Goal: Task Accomplishment & Management: Use online tool/utility

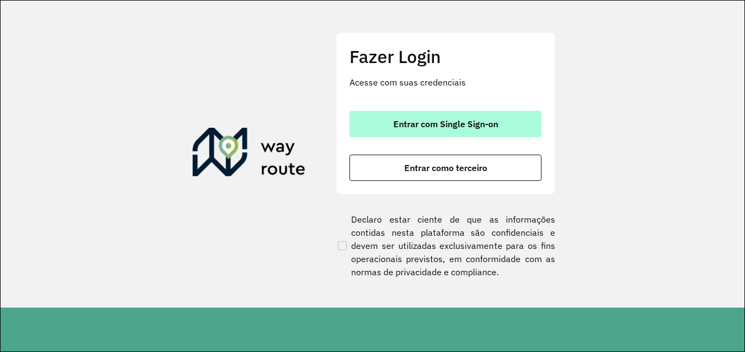
click at [434, 127] on span "Entrar com Single Sign-on" at bounding box center [445, 124] width 105 height 9
click at [464, 123] on span "Entrar com Single Sign-on" at bounding box center [445, 124] width 105 height 9
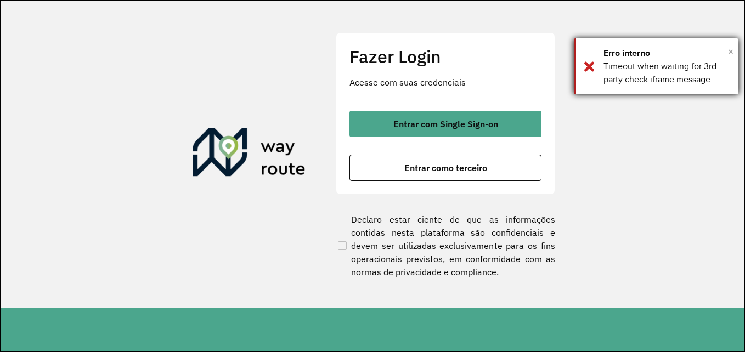
click at [728, 49] on span "×" at bounding box center [730, 51] width 5 height 16
click at [730, 50] on span "×" at bounding box center [730, 51] width 5 height 16
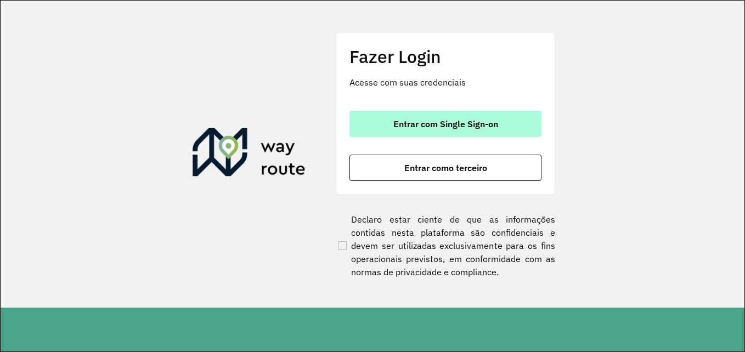
click at [410, 128] on span "Entrar com Single Sign-on" at bounding box center [445, 124] width 105 height 9
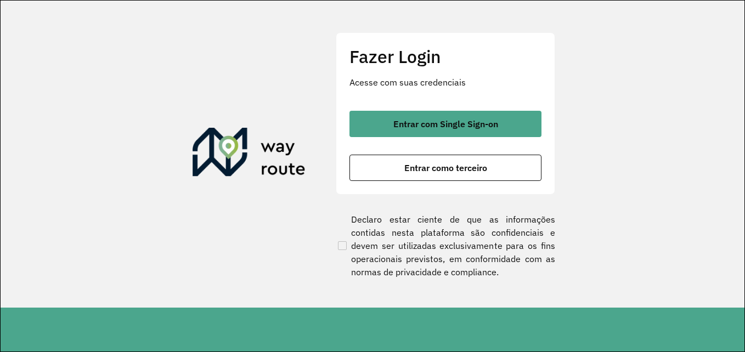
click at [737, 78] on section "Fazer Login Acesse com suas credenciais Entrar com Single Sign-on Entrar como t…" at bounding box center [373, 154] width 744 height 307
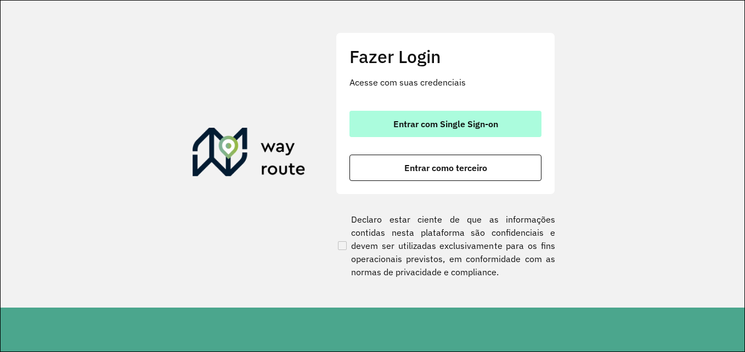
click at [444, 130] on button "Entrar com Single Sign-on" at bounding box center [445, 124] width 192 height 26
click at [491, 120] on span "Entrar com Single Sign-on" at bounding box center [445, 124] width 105 height 9
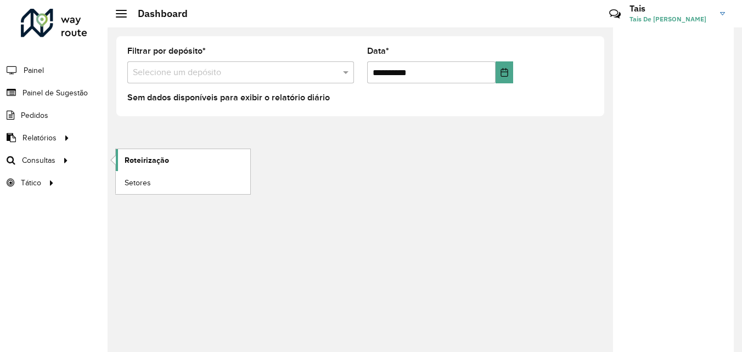
click at [142, 159] on span "Roteirização" at bounding box center [147, 161] width 44 height 12
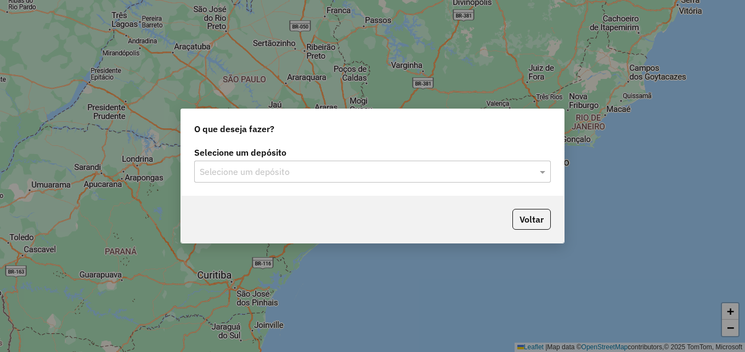
click at [302, 172] on input "text" at bounding box center [362, 172] width 324 height 13
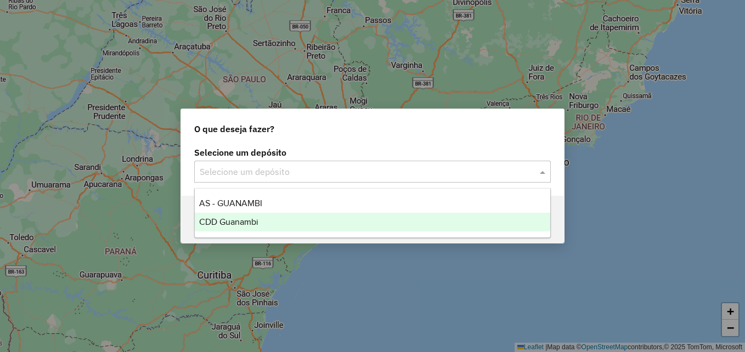
click at [264, 224] on div "CDD Guanambi" at bounding box center [373, 222] width 356 height 19
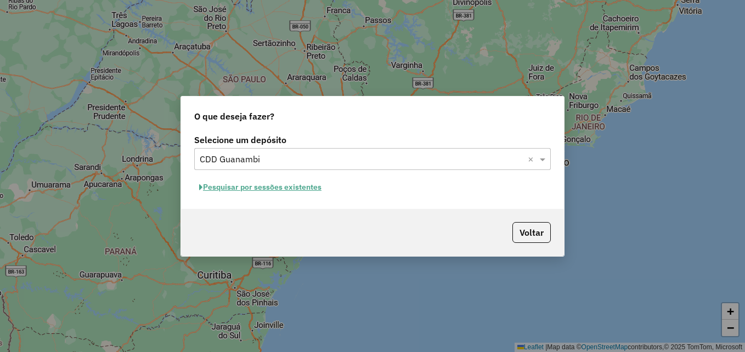
click at [301, 190] on button "Pesquisar por sessões existentes" at bounding box center [260, 187] width 132 height 17
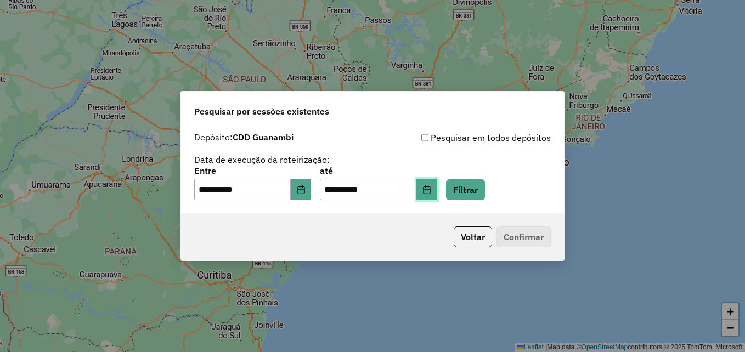
click at [437, 196] on button "Choose Date" at bounding box center [426, 190] width 21 height 22
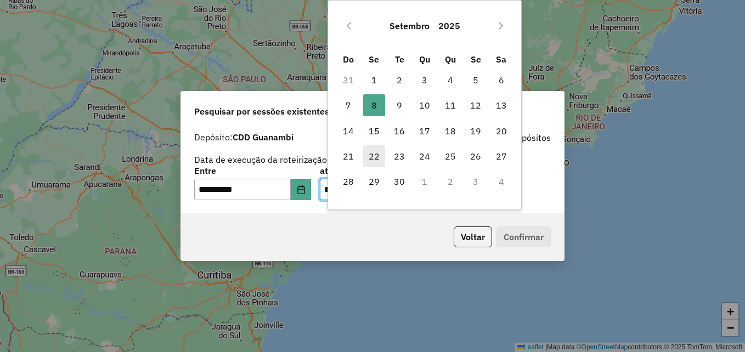
drag, startPoint x: 396, startPoint y: 114, endPoint x: 374, endPoint y: 164, distance: 54.3
click at [396, 112] on span "9" at bounding box center [399, 105] width 22 height 22
type input "**********"
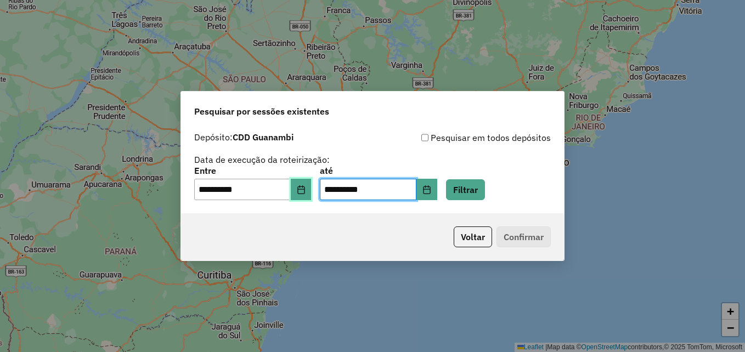
click at [307, 195] on button "Choose Date" at bounding box center [301, 190] width 21 height 22
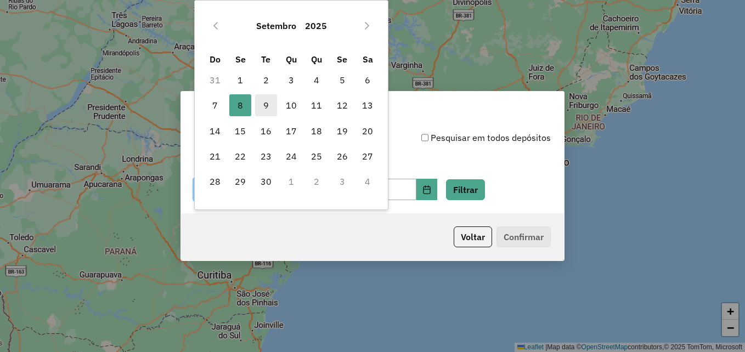
click at [268, 108] on span "9" at bounding box center [266, 105] width 22 height 22
type input "**********"
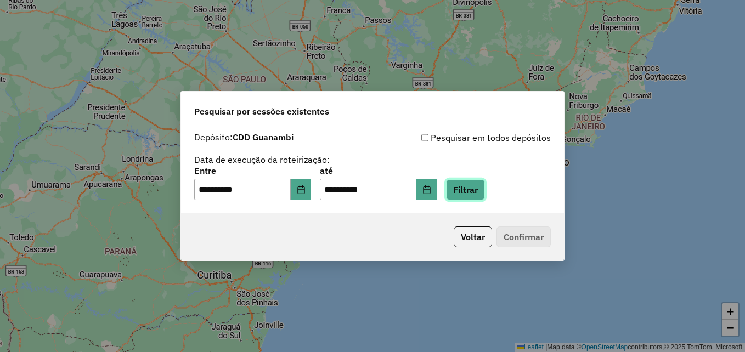
click at [474, 187] on button "Filtrar" at bounding box center [465, 189] width 39 height 21
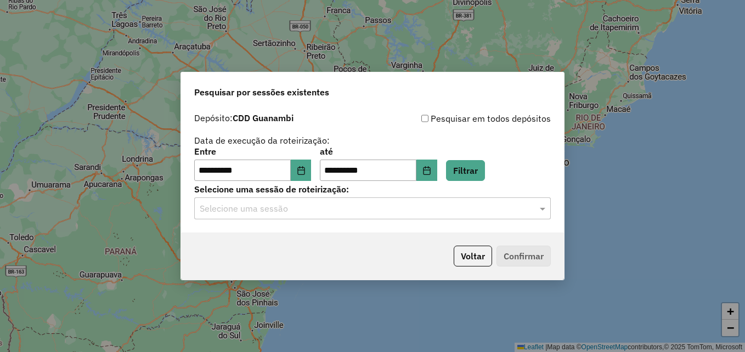
click at [372, 218] on div "Selecione uma sessão" at bounding box center [372, 209] width 357 height 22
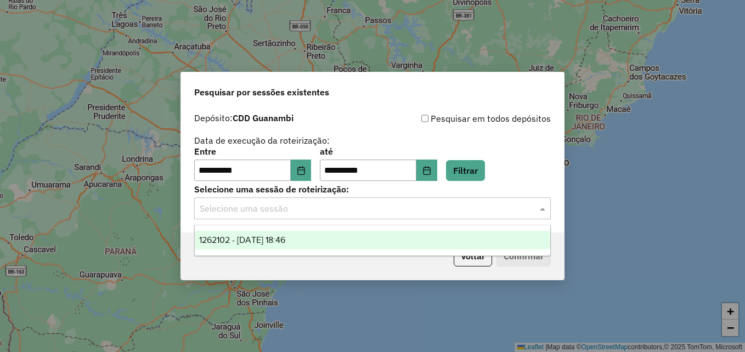
click at [285, 244] on span "1262102 - 09/09/2025 18:46" at bounding box center [242, 239] width 86 height 9
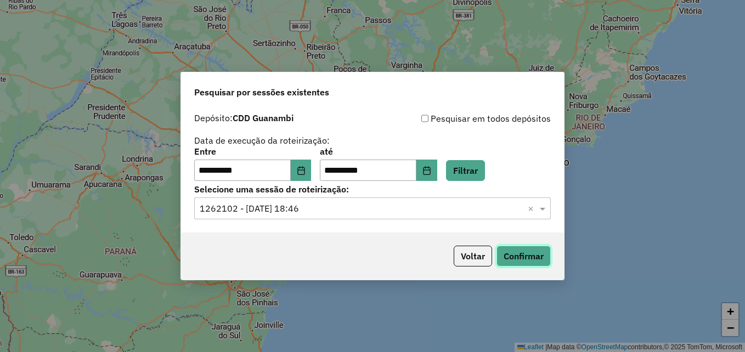
click at [520, 256] on button "Confirmar" at bounding box center [524, 256] width 54 height 21
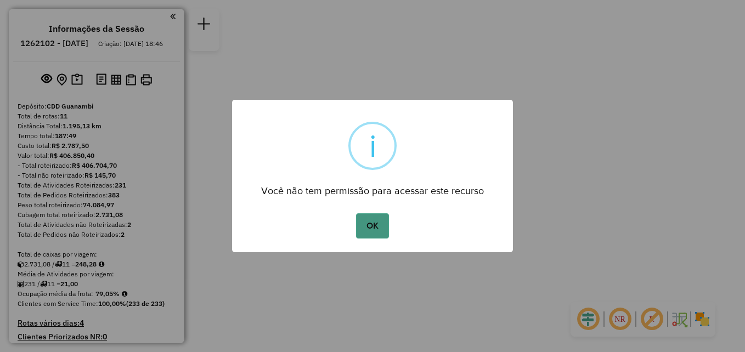
click at [363, 228] on button "OK" at bounding box center [372, 225] width 32 height 25
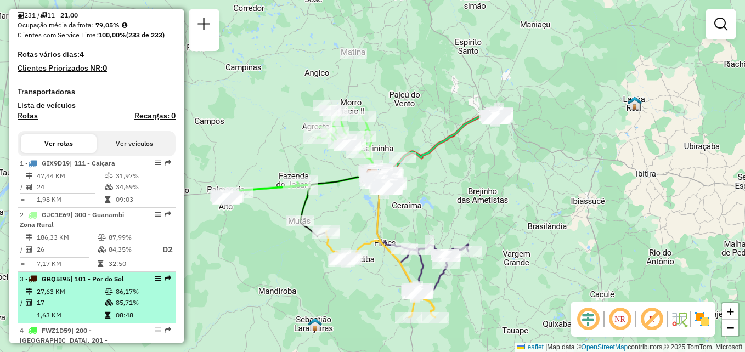
scroll to position [274, 0]
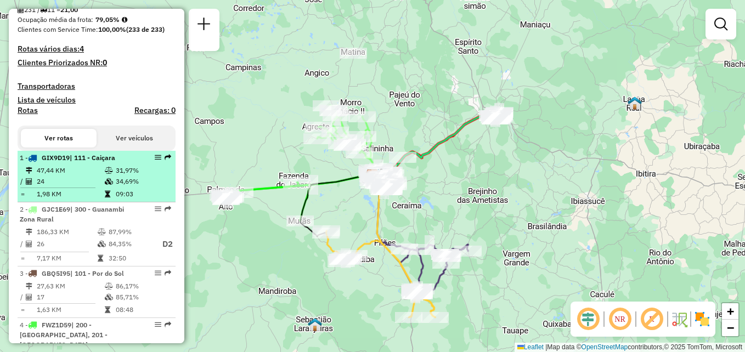
click at [145, 200] on td "09:03" at bounding box center [142, 194] width 55 height 11
select select "**********"
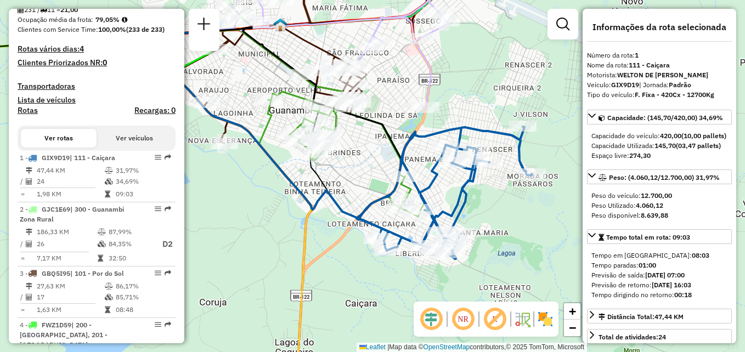
drag, startPoint x: 526, startPoint y: 238, endPoint x: 498, endPoint y: 205, distance: 43.2
click at [498, 205] on div "Janela de atendimento Grade de atendimento Capacidade Transportadoras Veículos …" at bounding box center [372, 176] width 745 height 352
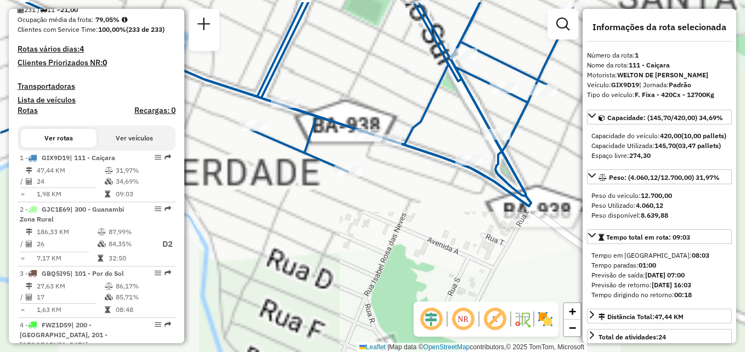
drag, startPoint x: 453, startPoint y: 166, endPoint x: 438, endPoint y: 205, distance: 41.7
click at [438, 206] on div "Janela de atendimento Grade de atendimento Capacidade Transportadoras Veículos …" at bounding box center [372, 176] width 745 height 352
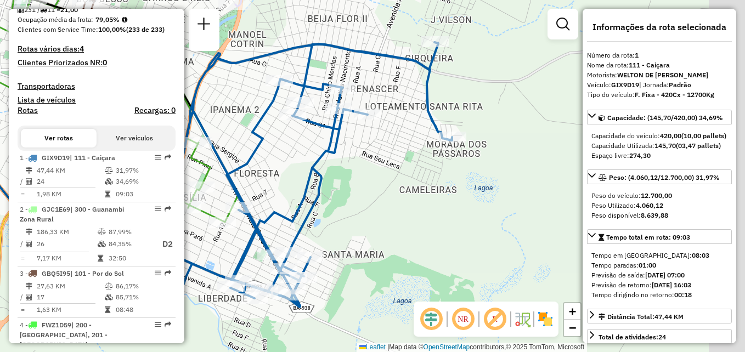
drag, startPoint x: 519, startPoint y: 168, endPoint x: 406, endPoint y: 172, distance: 113.1
click at [406, 172] on div "Janela de atendimento Grade de atendimento Capacidade Transportadoras Veículos …" at bounding box center [372, 176] width 745 height 352
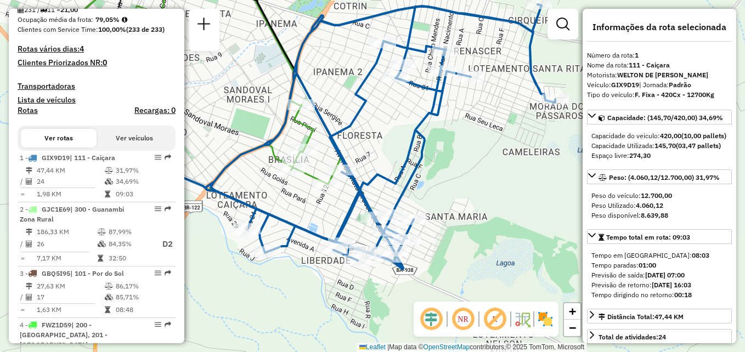
drag, startPoint x: 286, startPoint y: 198, endPoint x: 390, endPoint y: 157, distance: 111.4
click at [390, 157] on div "Janela de atendimento Grade de atendimento Capacidade Transportadoras Veículos …" at bounding box center [372, 176] width 745 height 352
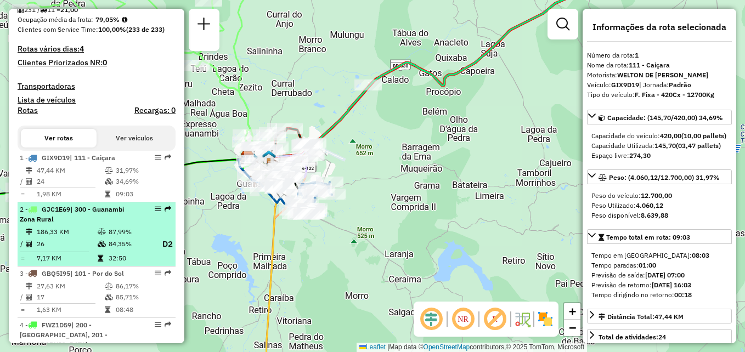
click at [77, 238] on td "186,33 KM" at bounding box center [66, 232] width 61 height 11
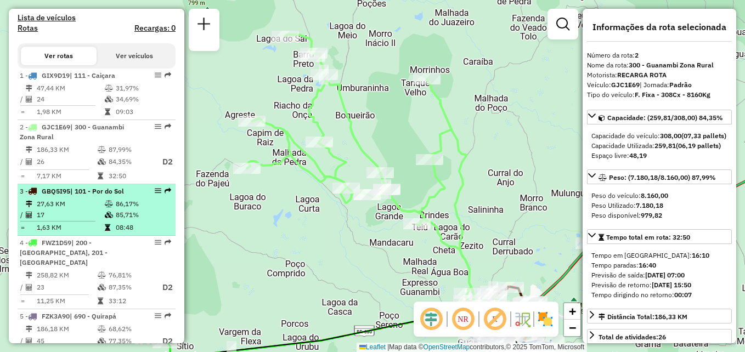
scroll to position [384, 0]
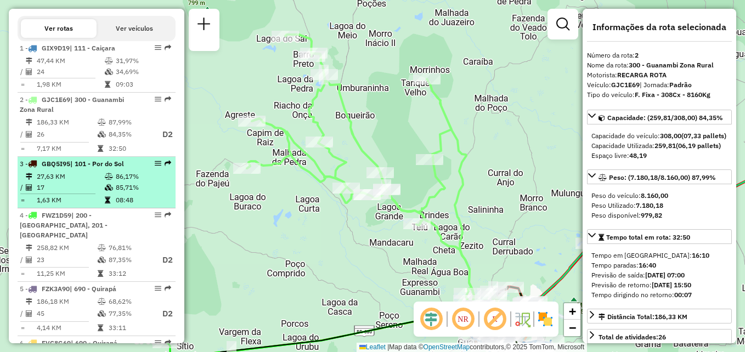
click at [142, 193] on td "85,71%" at bounding box center [142, 187] width 55 height 11
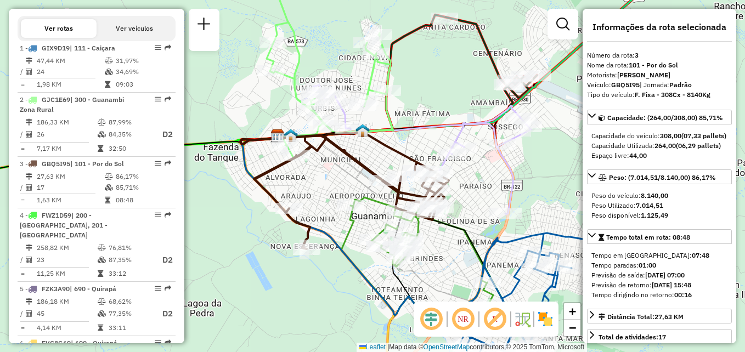
drag, startPoint x: 320, startPoint y: 164, endPoint x: 331, endPoint y: 181, distance: 19.9
click at [331, 181] on div "Janela de atendimento Grade de atendimento Capacidade Transportadoras Veículos …" at bounding box center [372, 176] width 745 height 352
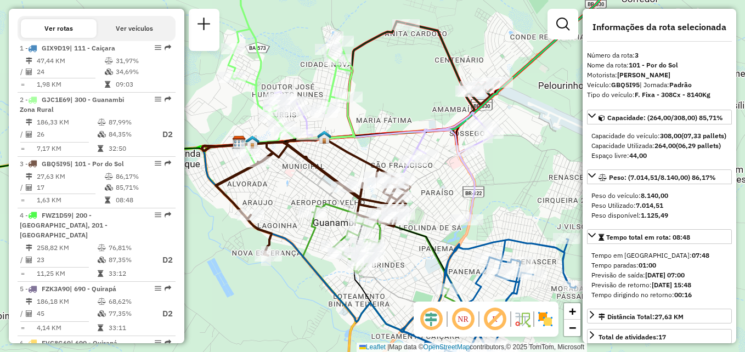
drag, startPoint x: 295, startPoint y: 224, endPoint x: 235, endPoint y: 229, distance: 60.0
click at [234, 232] on div "Janela de atendimento Grade de atendimento Capacidade Transportadoras Veículos …" at bounding box center [372, 176] width 745 height 352
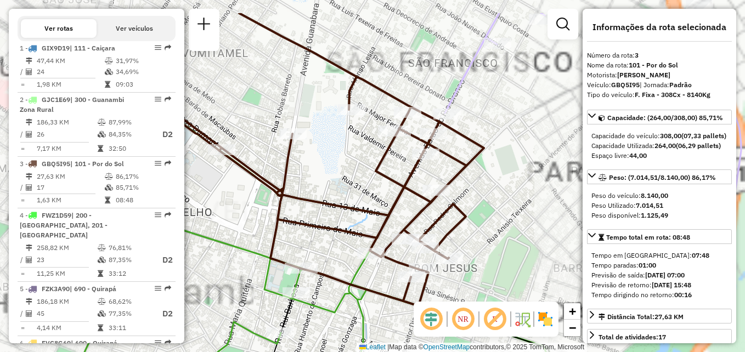
drag, startPoint x: 350, startPoint y: 189, endPoint x: 288, endPoint y: 237, distance: 78.6
click at [288, 237] on div "Janela de atendimento Grade de atendimento Capacidade Transportadoras Veículos …" at bounding box center [372, 176] width 745 height 352
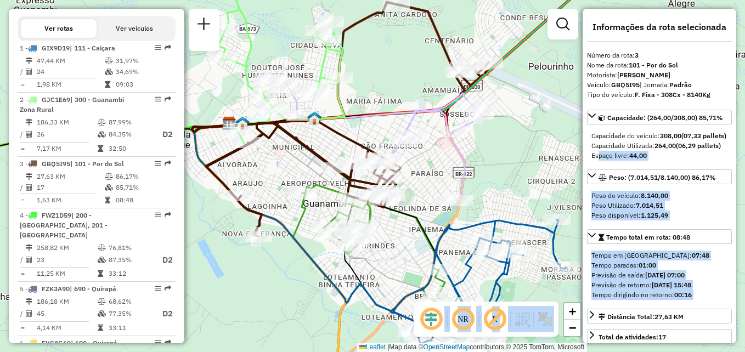
drag, startPoint x: 594, startPoint y: 177, endPoint x: 512, endPoint y: 214, distance: 89.9
click at [512, 218] on hb-router-mapa "Informações da Sessão 1262102 - 09/09/2025 Criação: 08/09/2025 18:46 Depósito: …" at bounding box center [372, 176] width 745 height 352
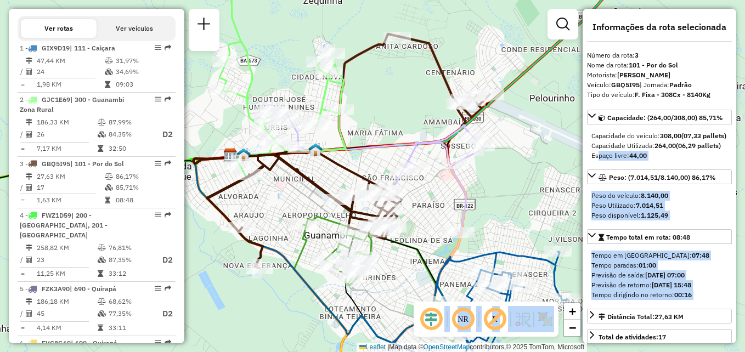
drag, startPoint x: 383, startPoint y: 78, endPoint x: 386, endPoint y: 110, distance: 32.0
click at [385, 110] on div "Janela de atendimento Grade de atendimento Capacidade Transportadoras Veículos …" at bounding box center [372, 176] width 745 height 352
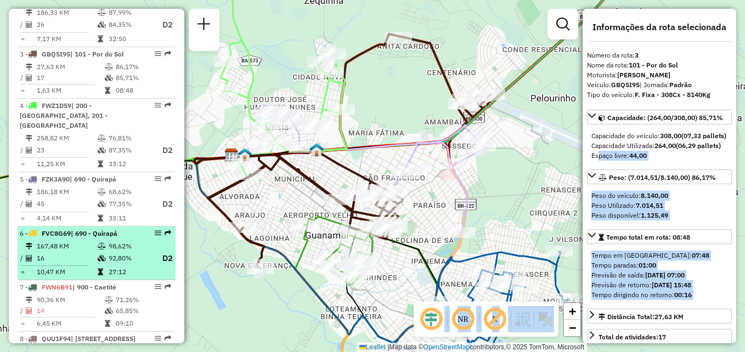
scroll to position [549, 0]
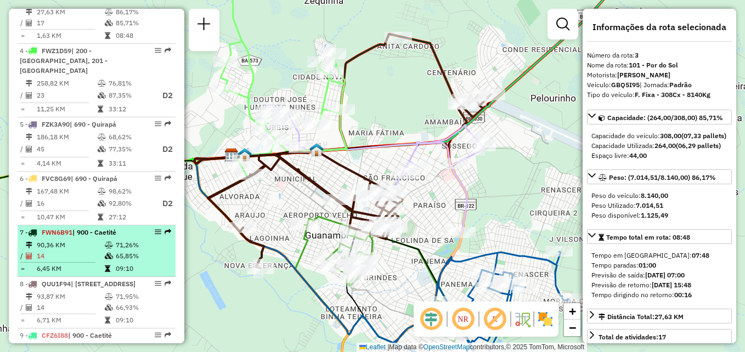
click at [84, 266] on td "6,45 KM" at bounding box center [70, 268] width 68 height 11
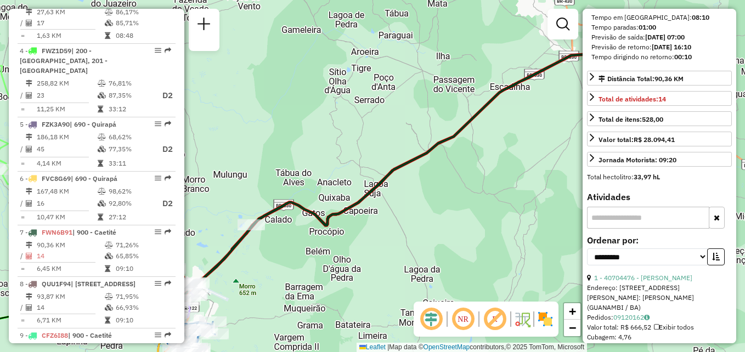
scroll to position [219, 0]
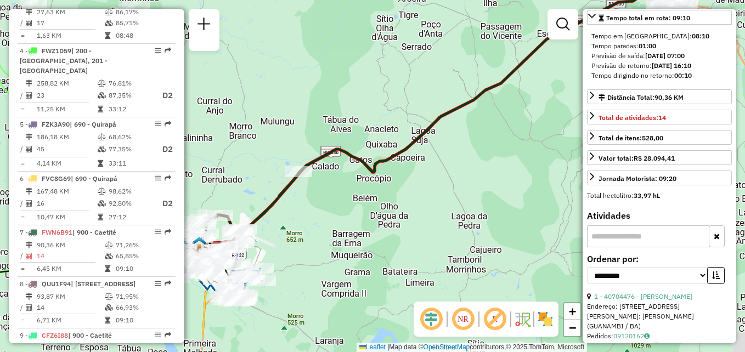
drag, startPoint x: 323, startPoint y: 272, endPoint x: 370, endPoint y: 219, distance: 71.1
click at [370, 219] on div "Janela de atendimento Grade de atendimento Capacidade Transportadoras Veículos …" at bounding box center [372, 176] width 745 height 352
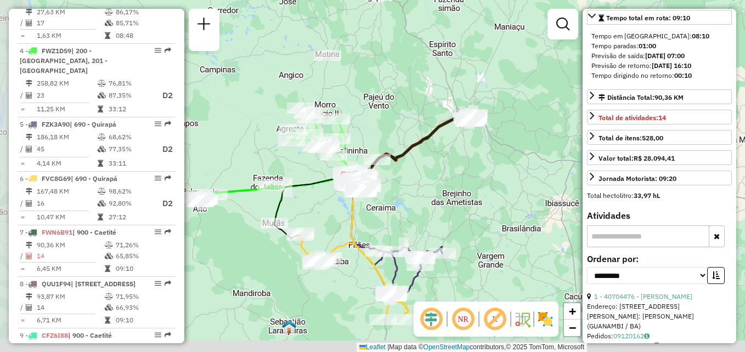
drag, startPoint x: 309, startPoint y: 205, endPoint x: 397, endPoint y: 132, distance: 114.2
click at [397, 132] on div "Janela de atendimento Grade de atendimento Capacidade Transportadoras Veículos …" at bounding box center [372, 176] width 745 height 352
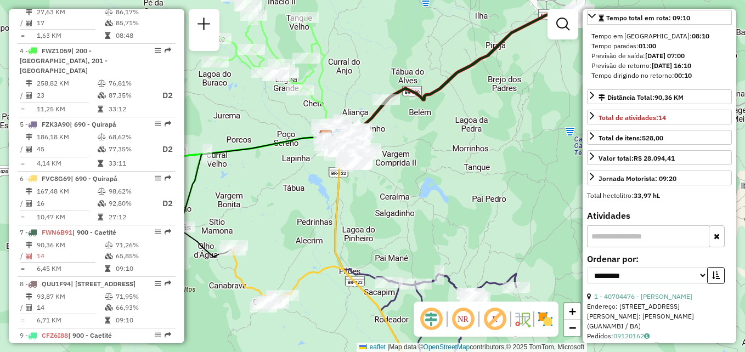
drag, startPoint x: 507, startPoint y: 204, endPoint x: 456, endPoint y: 218, distance: 53.0
click at [456, 218] on div "Janela de atendimento Grade de atendimento Capacidade Transportadoras Veículos …" at bounding box center [372, 176] width 745 height 352
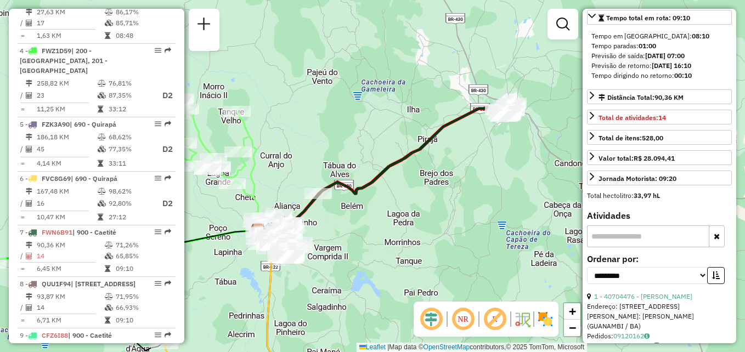
drag, startPoint x: 532, startPoint y: 155, endPoint x: 482, endPoint y: 170, distance: 52.2
click at [484, 170] on div "Janela de atendimento Grade de atendimento Capacidade Transportadoras Veículos …" at bounding box center [372, 176] width 745 height 352
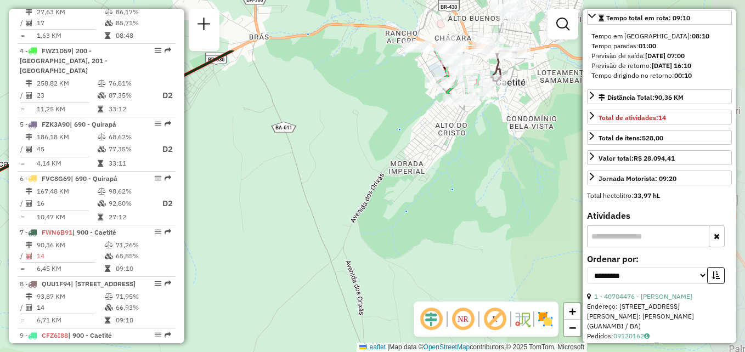
drag, startPoint x: 470, startPoint y: 136, endPoint x: 435, endPoint y: 198, distance: 72.0
click at [424, 222] on div "Janela de atendimento Grade de atendimento Capacidade Transportadoras Veículos …" at bounding box center [372, 176] width 745 height 352
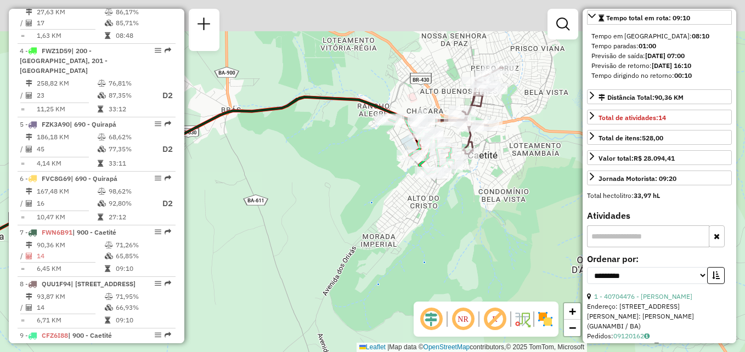
drag, startPoint x: 471, startPoint y: 144, endPoint x: 442, endPoint y: 217, distance: 77.8
click at [442, 217] on div "Janela de atendimento Grade de atendimento Capacidade Transportadoras Veículos …" at bounding box center [372, 176] width 745 height 352
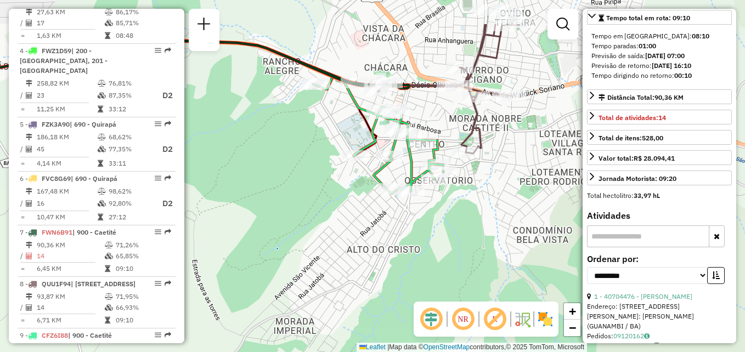
drag, startPoint x: 456, startPoint y: 173, endPoint x: 435, endPoint y: 232, distance: 63.0
click at [435, 232] on div "Janela de atendimento Grade de atendimento Capacidade Transportadoras Veículos …" at bounding box center [372, 176] width 745 height 352
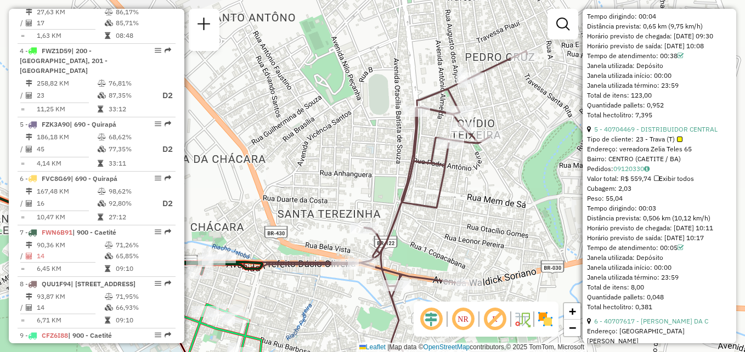
scroll to position [1152, 0]
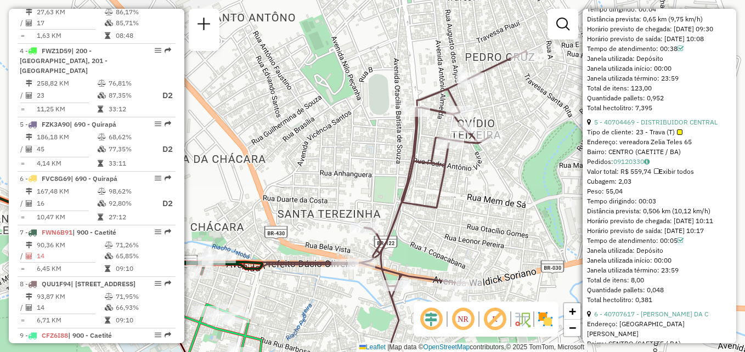
click at [679, 135] on div at bounding box center [679, 131] width 5 height 5
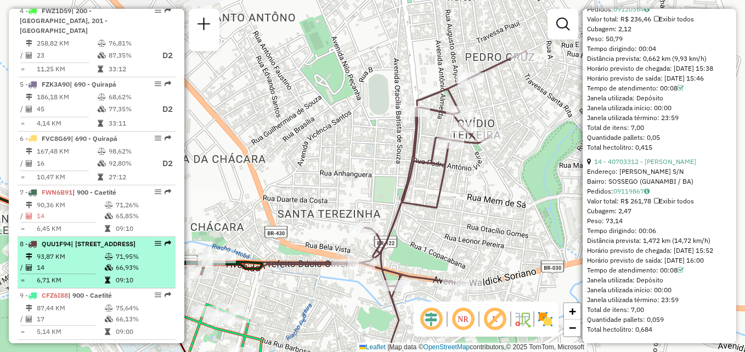
scroll to position [604, 0]
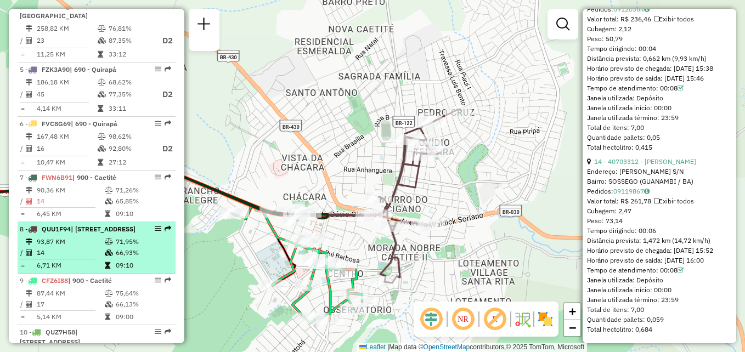
click at [84, 233] on span "| 900 - Caetité, 901 - Caetité/Alto Buenos Aires" at bounding box center [103, 229] width 65 height 8
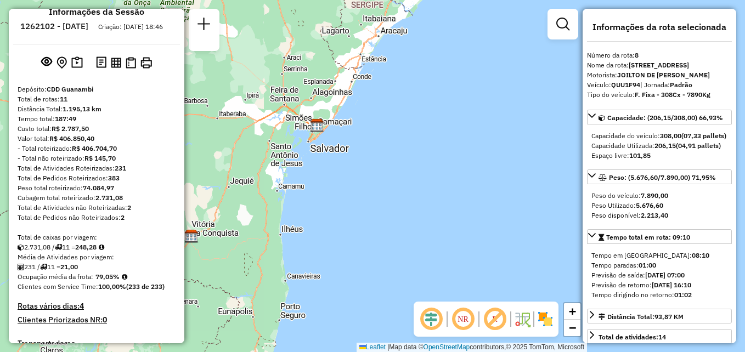
scroll to position [0, 0]
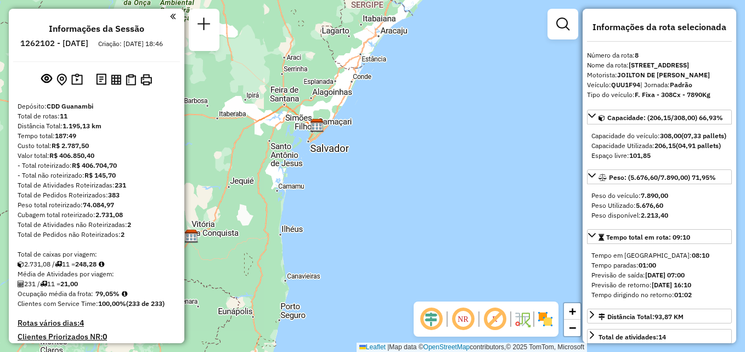
click at [170, 15] on em at bounding box center [172, 17] width 5 height 10
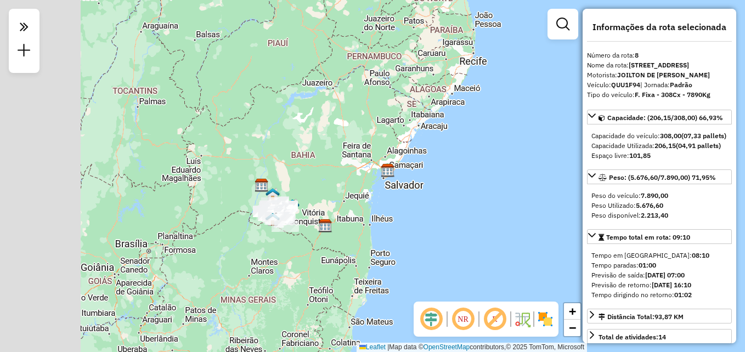
drag, startPoint x: 176, startPoint y: 191, endPoint x: 332, endPoint y: 183, distance: 157.2
click at [332, 183] on div "Janela de atendimento Grade de atendimento Capacidade Transportadoras Veículos …" at bounding box center [372, 176] width 745 height 352
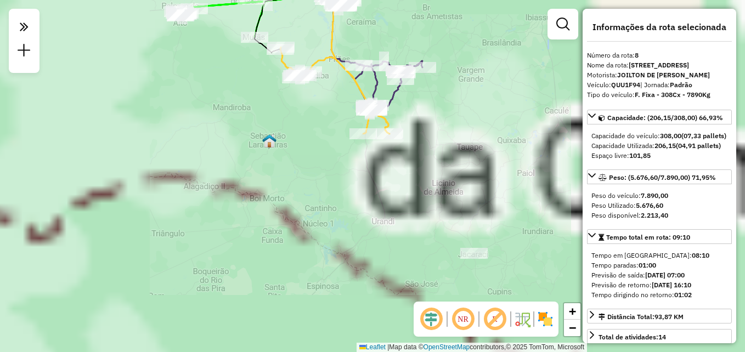
drag, startPoint x: 345, startPoint y: 174, endPoint x: 339, endPoint y: 185, distance: 13.0
click at [340, 185] on div "Janela de atendimento Grade de atendimento Capacidade Transportadoras Veículos …" at bounding box center [372, 176] width 745 height 352
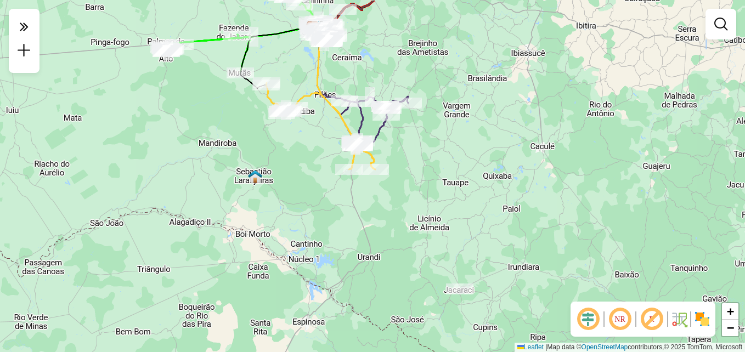
drag, startPoint x: 345, startPoint y: 118, endPoint x: 314, endPoint y: 198, distance: 86.0
click at [314, 198] on div "Janela de atendimento Grade de atendimento Capacidade Transportadoras Veículos …" at bounding box center [372, 176] width 745 height 352
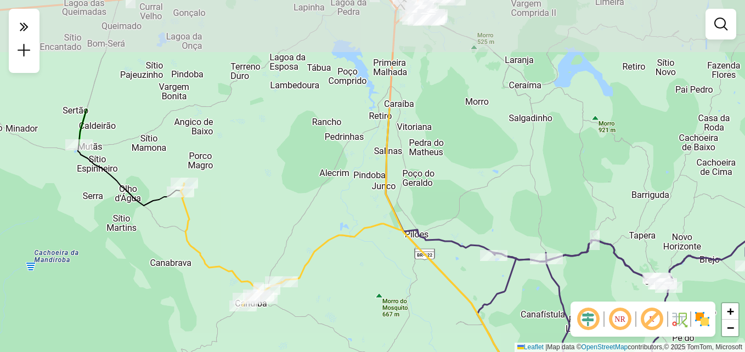
drag, startPoint x: 301, startPoint y: 102, endPoint x: 263, endPoint y: 235, distance: 138.7
click at [262, 245] on div "Janela de atendimento Grade de atendimento Capacidade Transportadoras Veículos …" at bounding box center [372, 176] width 745 height 352
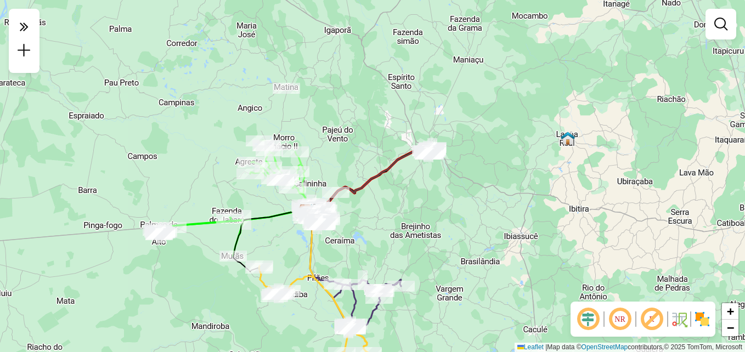
drag, startPoint x: 353, startPoint y: 118, endPoint x: 315, endPoint y: 246, distance: 133.3
click at [315, 246] on icon at bounding box center [335, 282] width 65 height 142
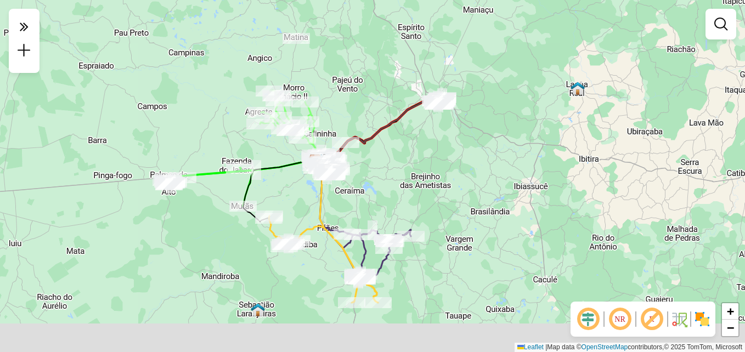
drag, startPoint x: 461, startPoint y: 245, endPoint x: 414, endPoint y: 173, distance: 86.0
click at [414, 173] on div "Janela de atendimento Grade de atendimento Capacidade Transportadoras Veículos …" at bounding box center [372, 176] width 745 height 352
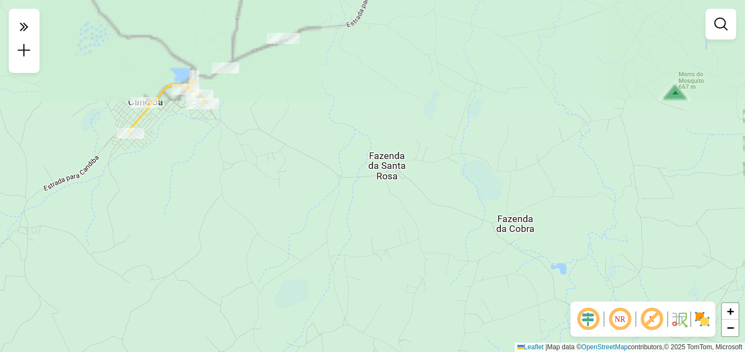
drag, startPoint x: 246, startPoint y: 86, endPoint x: 226, endPoint y: 200, distance: 116.5
click at [226, 200] on div "Janela de atendimento Grade de atendimento Capacidade Transportadoras Veículos …" at bounding box center [372, 176] width 745 height 352
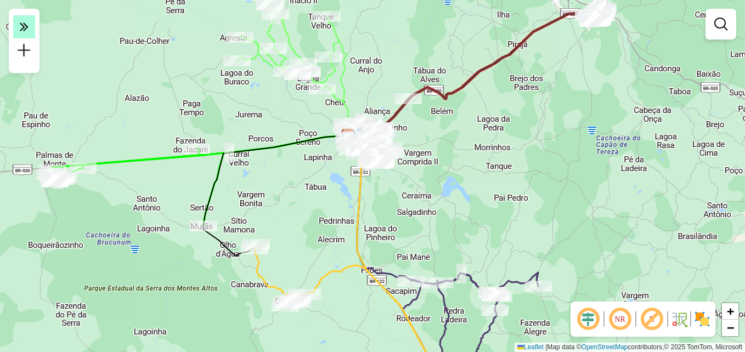
click at [22, 30] on icon at bounding box center [24, 26] width 9 height 15
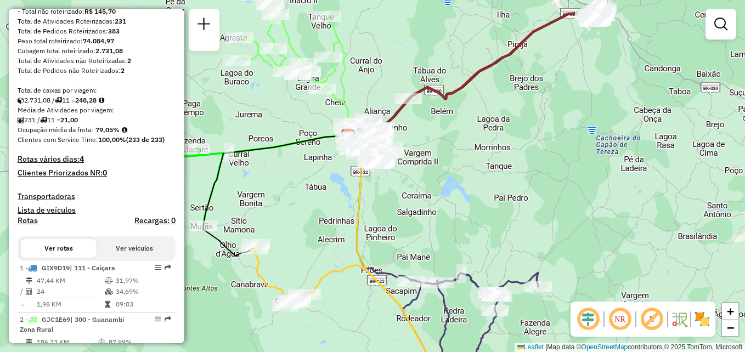
scroll to position [165, 0]
click at [73, 201] on h4 "Transportadoras" at bounding box center [97, 195] width 158 height 9
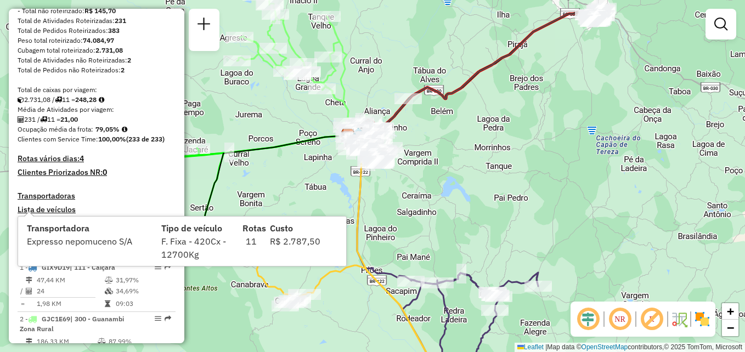
click at [73, 201] on h4 "Transportadoras" at bounding box center [97, 195] width 158 height 9
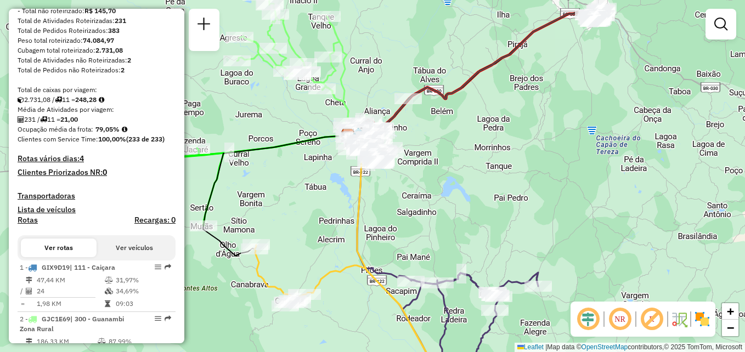
click at [61, 215] on h4 "Lista de veículos" at bounding box center [97, 209] width 158 height 9
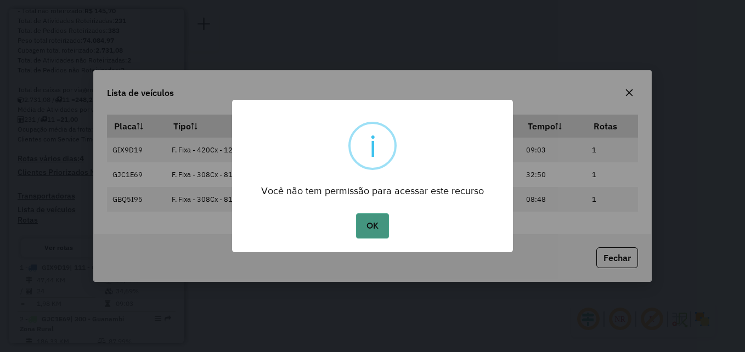
click at [363, 232] on button "OK" at bounding box center [372, 225] width 32 height 25
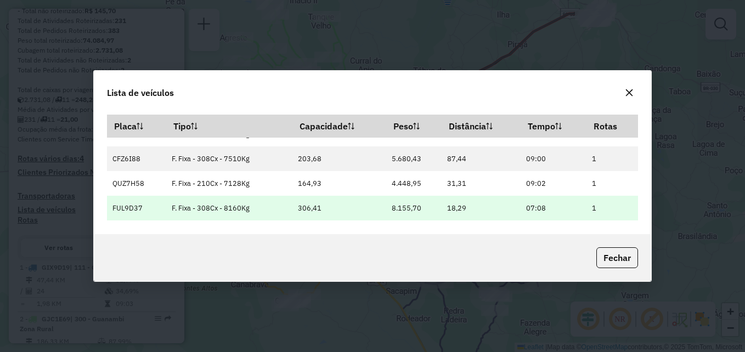
scroll to position [0, 0]
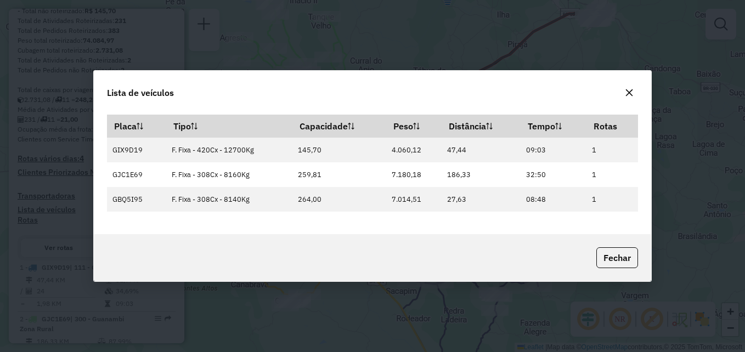
click at [639, 98] on div "Lista de veículos" at bounding box center [373, 91] width 558 height 40
click at [634, 89] on button "button" at bounding box center [630, 93] width 18 height 18
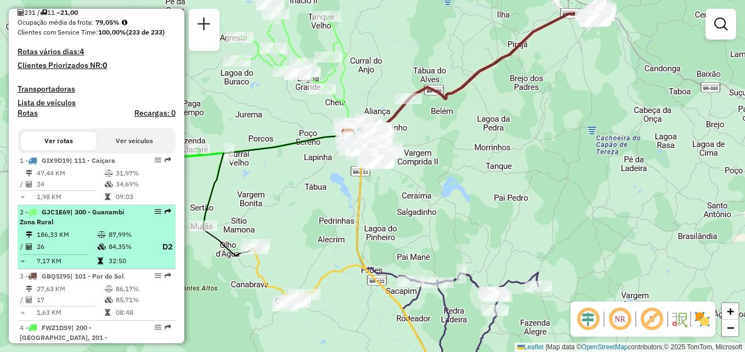
scroll to position [274, 0]
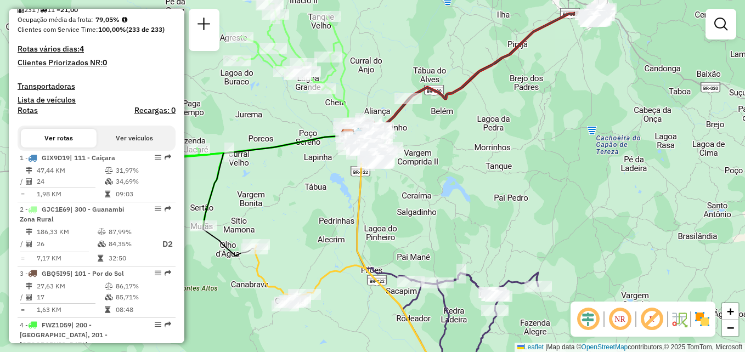
click at [31, 115] on h4 "Rotas" at bounding box center [28, 110] width 20 height 9
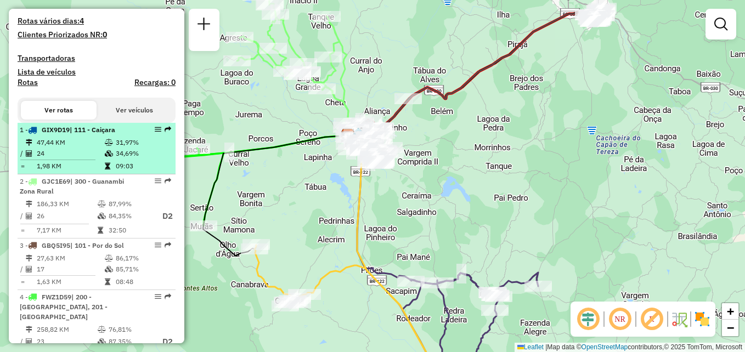
scroll to position [329, 0]
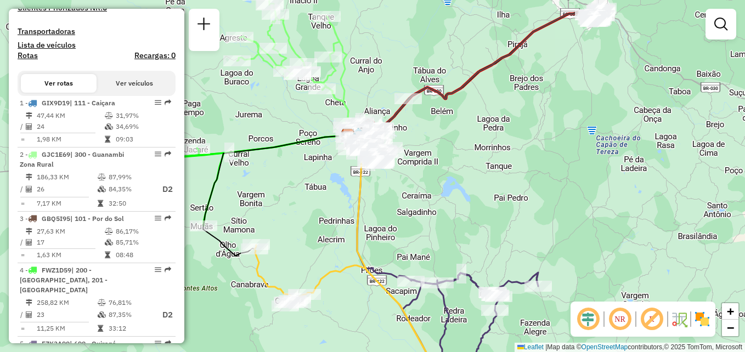
click at [125, 93] on button "Ver veículos" at bounding box center [135, 83] width 76 height 19
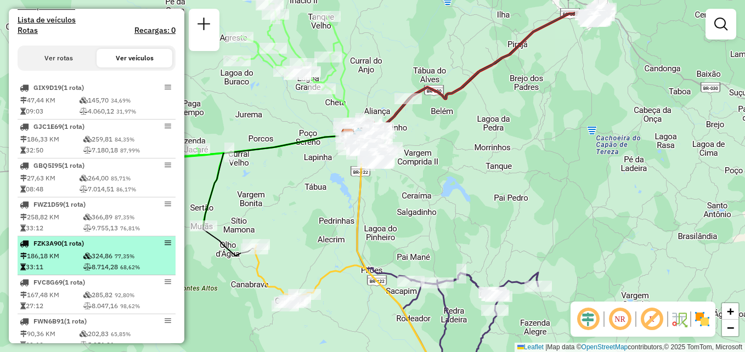
scroll to position [331, 0]
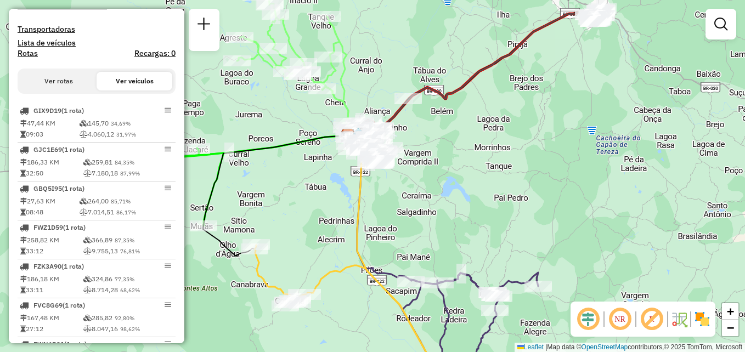
click at [71, 91] on button "Ver rotas" at bounding box center [59, 81] width 76 height 19
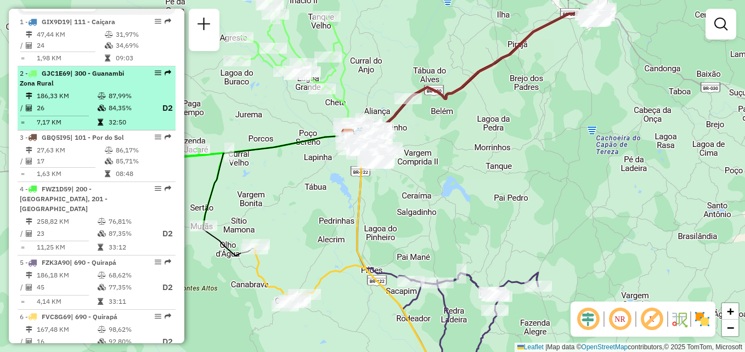
scroll to position [410, 0]
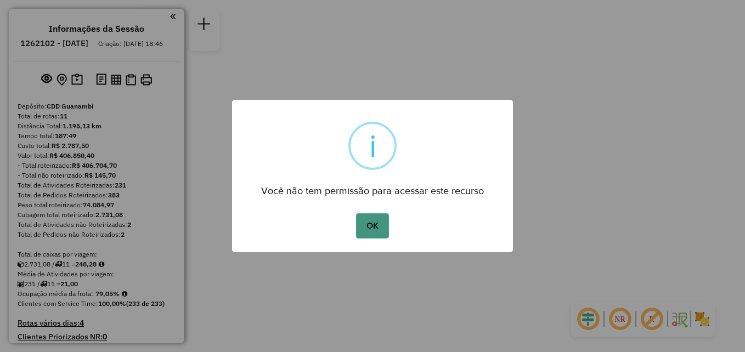
click at [365, 229] on button "OK" at bounding box center [372, 225] width 32 height 25
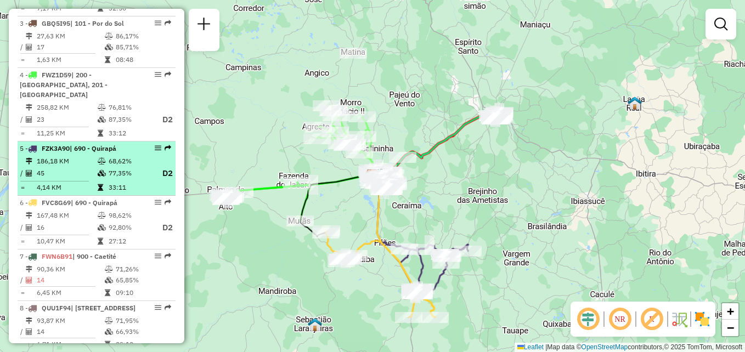
scroll to position [549, 0]
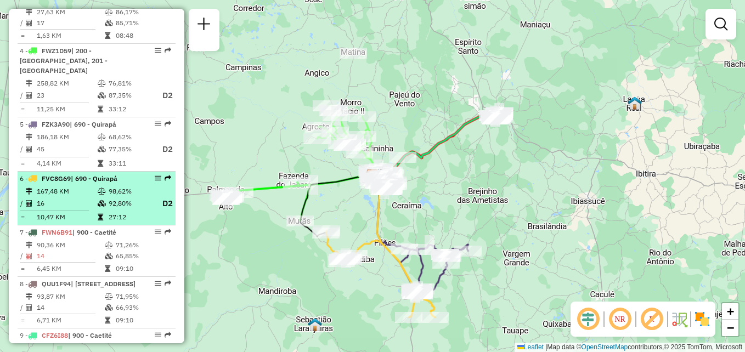
click at [97, 207] on td at bounding box center [102, 204] width 11 height 14
select select "**********"
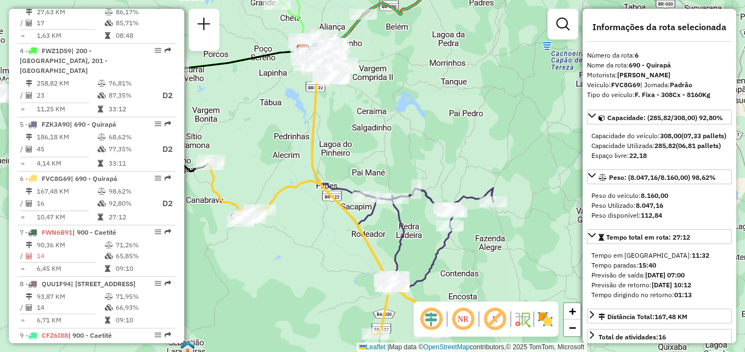
drag, startPoint x: 455, startPoint y: 222, endPoint x: 377, endPoint y: 237, distance: 79.3
click at [377, 237] on div "Janela de atendimento Grade de atendimento Capacidade Transportadoras Veículos …" at bounding box center [372, 176] width 745 height 352
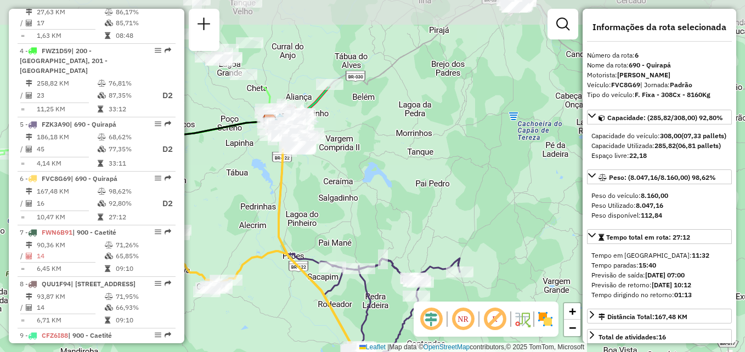
drag, startPoint x: 412, startPoint y: 96, endPoint x: 352, endPoint y: 218, distance: 135.9
click at [352, 218] on div "Janela de atendimento Grade de atendimento Capacidade Transportadoras Veículos …" at bounding box center [372, 176] width 745 height 352
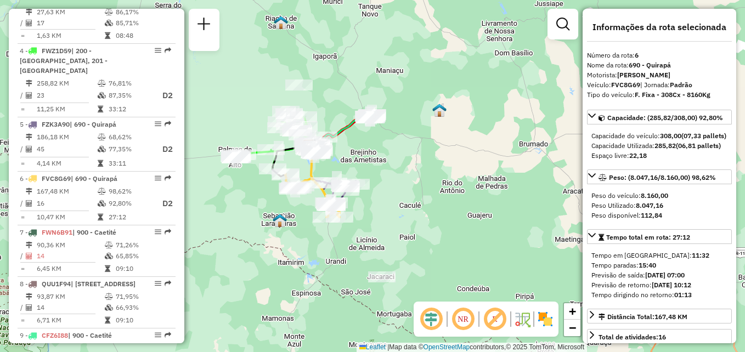
drag, startPoint x: 345, startPoint y: 178, endPoint x: 391, endPoint y: 117, distance: 76.4
click at [380, 144] on div "Janela de atendimento Grade de atendimento Capacidade Transportadoras Veículos …" at bounding box center [372, 176] width 745 height 352
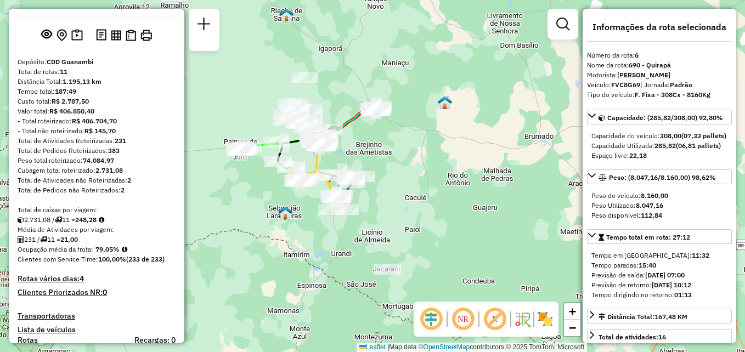
scroll to position [0, 0]
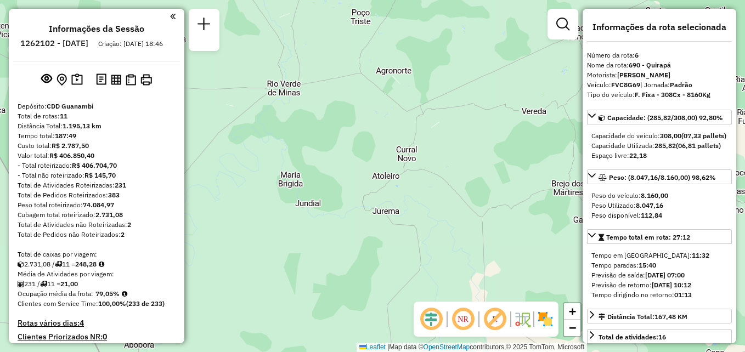
click at [170, 20] on em at bounding box center [172, 17] width 5 height 10
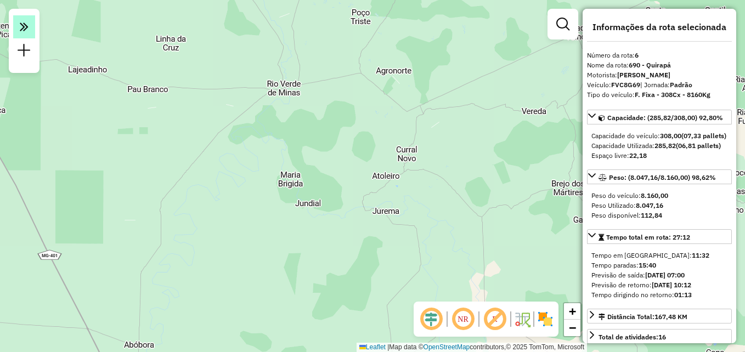
click at [28, 30] on icon at bounding box center [24, 26] width 9 height 15
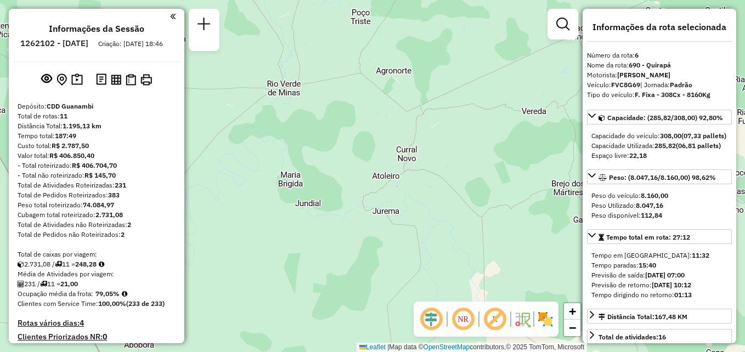
click at [171, 17] on em at bounding box center [172, 17] width 5 height 10
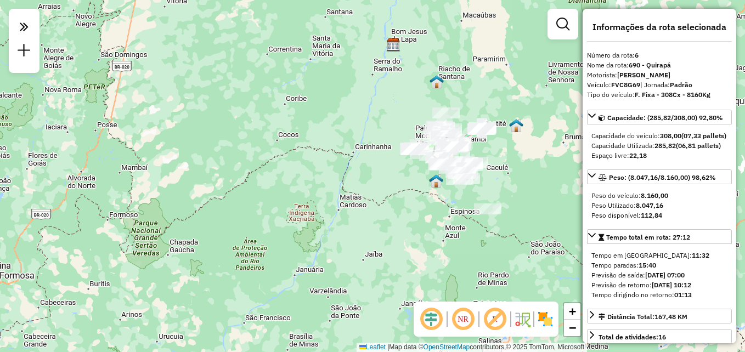
click at [38, 31] on div at bounding box center [24, 41] width 31 height 64
click at [37, 31] on div at bounding box center [24, 41] width 31 height 64
click at [24, 57] on em at bounding box center [24, 50] width 13 height 13
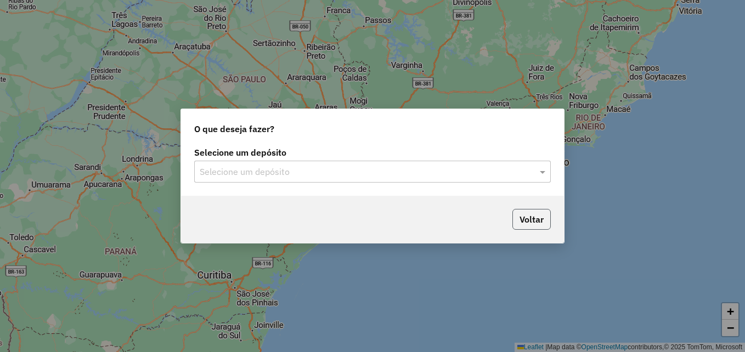
click at [527, 224] on button "Voltar" at bounding box center [531, 219] width 38 height 21
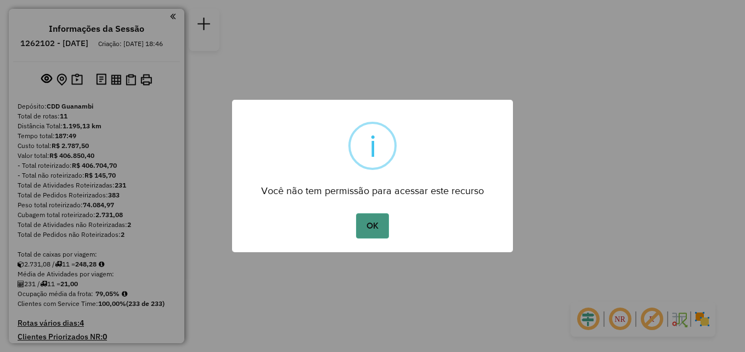
click at [381, 222] on button "OK" at bounding box center [372, 225] width 32 height 25
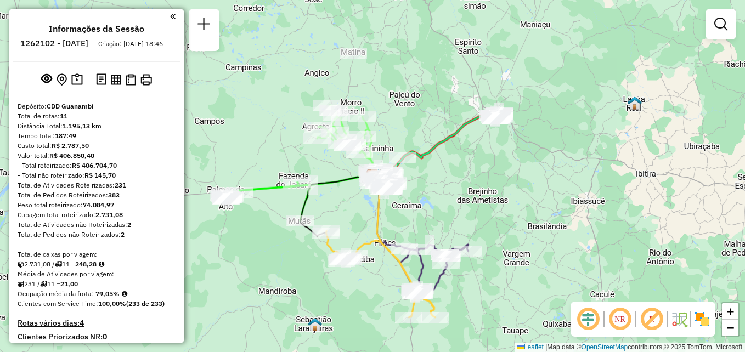
click at [179, 19] on div "Informações da Sessão 1262102 - 09/09/2025 Criação: 08/09/2025 18:46 Depósito: …" at bounding box center [97, 176] width 176 height 335
click at [176, 19] on div "Informações da Sessão 1262102 - 09/09/2025 Criação: 08/09/2025 18:46 Depósito: …" at bounding box center [97, 176] width 176 height 335
click at [170, 14] on em at bounding box center [172, 17] width 5 height 10
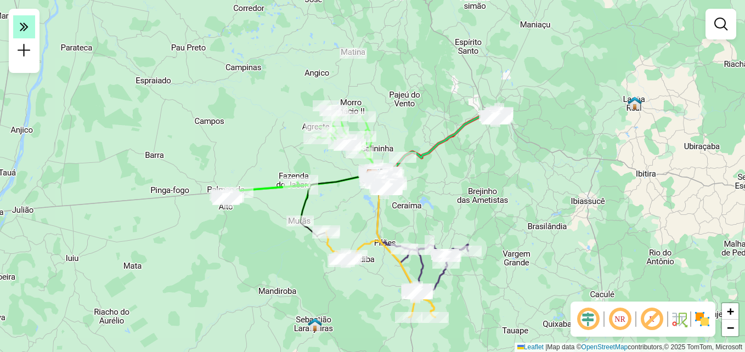
click at [29, 35] on em at bounding box center [24, 26] width 22 height 23
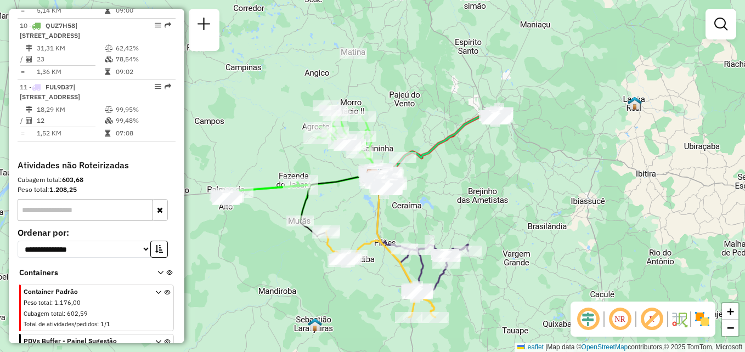
scroll to position [959, 0]
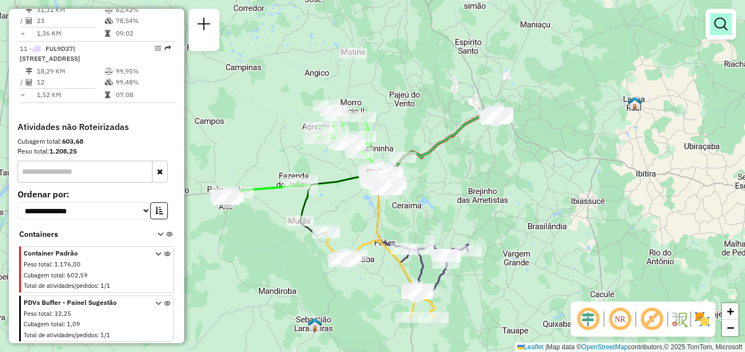
click at [713, 22] on link at bounding box center [721, 24] width 22 height 22
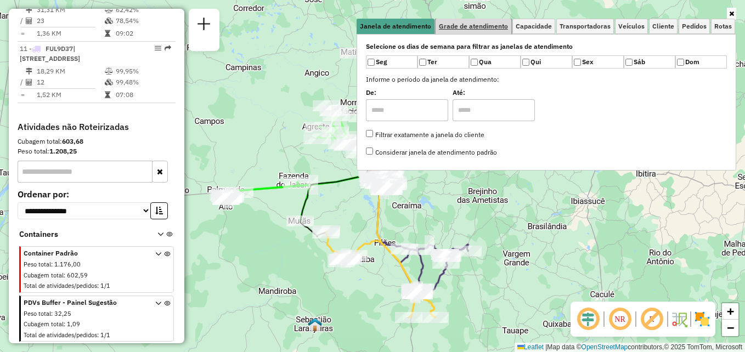
click at [455, 24] on span "Grade de atendimento" at bounding box center [473, 26] width 69 height 7
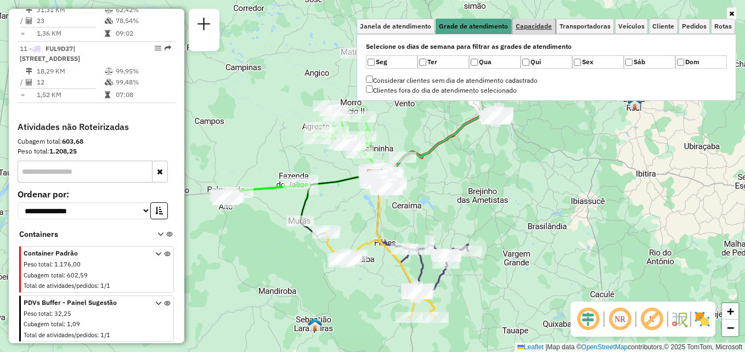
click at [542, 25] on span "Capacidade" at bounding box center [534, 26] width 36 height 7
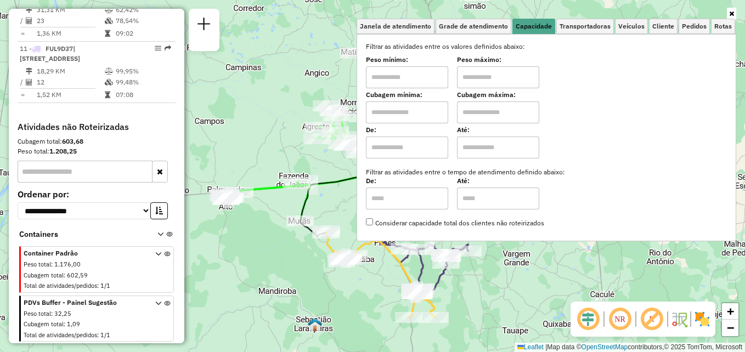
click at [422, 72] on input "text" at bounding box center [407, 77] width 82 height 22
click at [569, 33] on link "Transportadoras" at bounding box center [585, 26] width 58 height 15
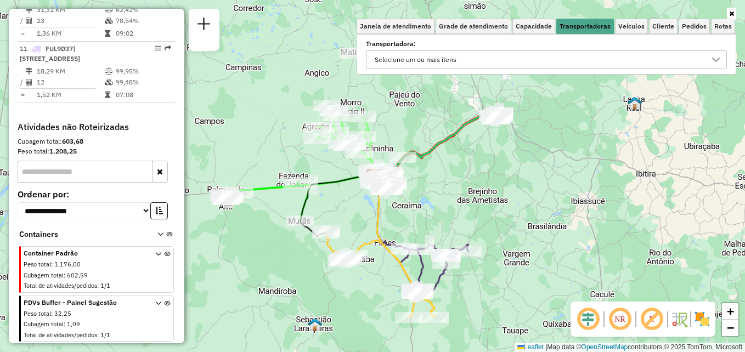
click at [567, 53] on div "Selecione um ou mais itens" at bounding box center [538, 60] width 335 height 18
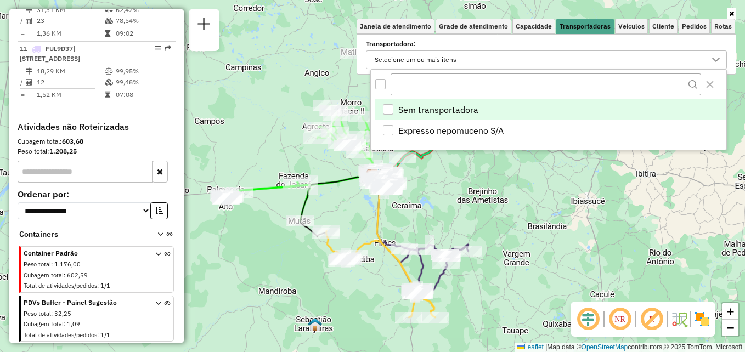
scroll to position [7, 38]
click at [559, 184] on div "Janela de atendimento Grade de atendimento Capacidade Transportadoras Veículos …" at bounding box center [372, 176] width 745 height 352
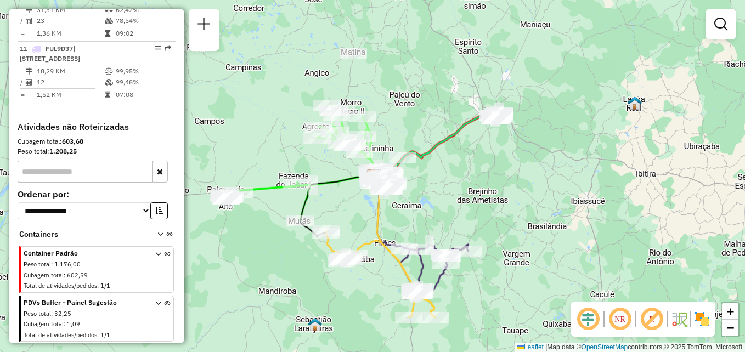
click at [619, 311] on em at bounding box center [620, 319] width 26 height 26
click at [624, 318] on em at bounding box center [620, 319] width 26 height 26
click at [624, 319] on em at bounding box center [620, 319] width 26 height 26
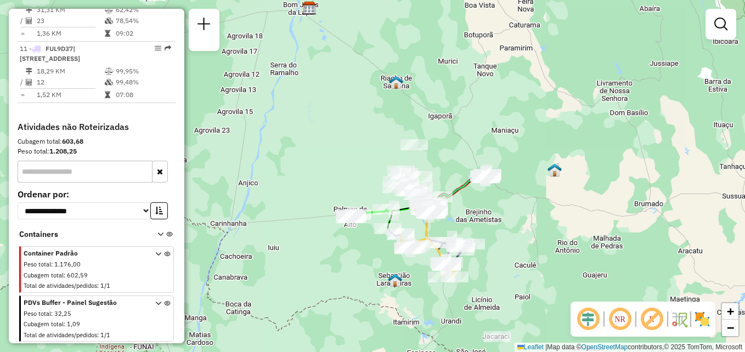
click at [619, 322] on em at bounding box center [620, 319] width 26 height 26
click at [584, 319] on em at bounding box center [588, 319] width 26 height 26
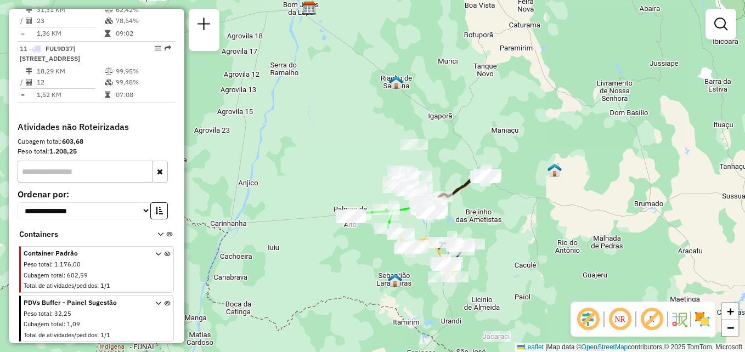
click at [583, 319] on em at bounding box center [588, 319] width 26 height 26
click at [656, 323] on em at bounding box center [652, 319] width 26 height 26
click at [655, 323] on em at bounding box center [652, 319] width 26 height 26
click at [658, 322] on em at bounding box center [652, 319] width 26 height 26
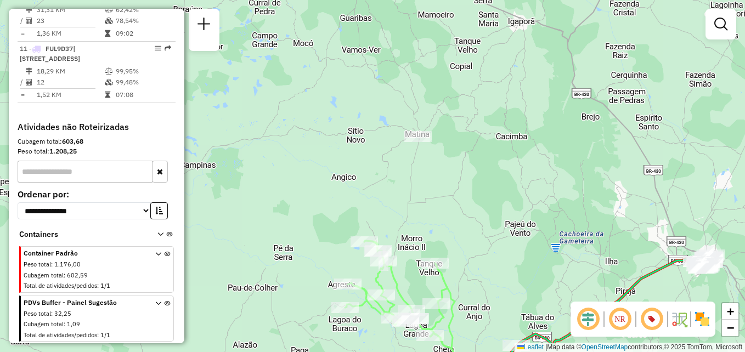
click at [616, 316] on em at bounding box center [620, 319] width 26 height 26
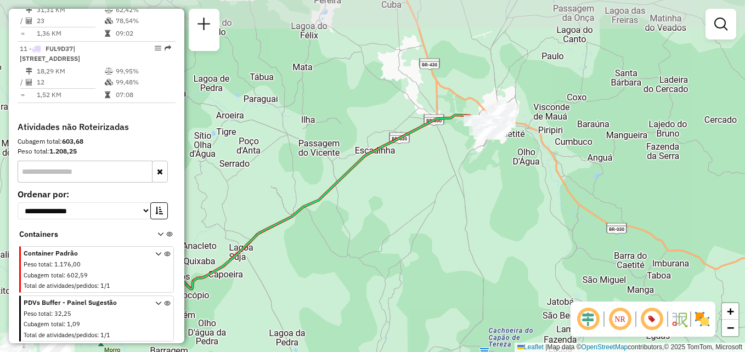
drag, startPoint x: 508, startPoint y: 152, endPoint x: 489, endPoint y: 202, distance: 53.3
click at [489, 202] on div "Janela de atendimento Grade de atendimento Capacidade Transportadoras Veículos …" at bounding box center [372, 176] width 745 height 352
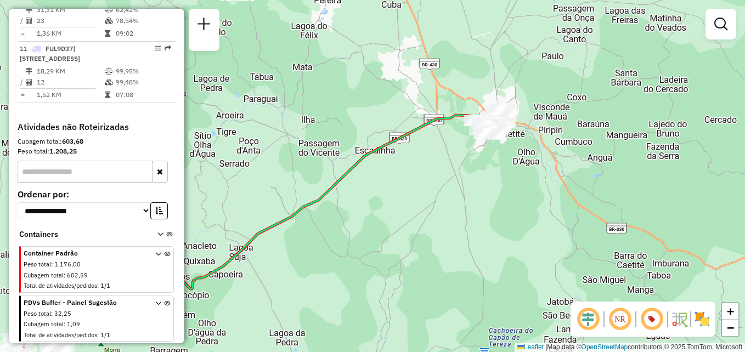
click at [674, 320] on img at bounding box center [679, 320] width 18 height 18
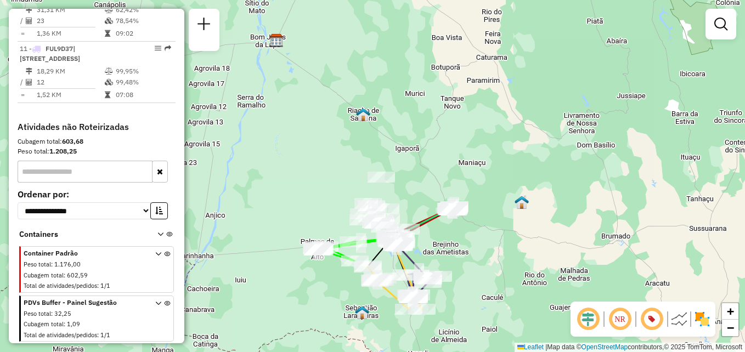
click at [704, 319] on img at bounding box center [703, 320] width 18 height 18
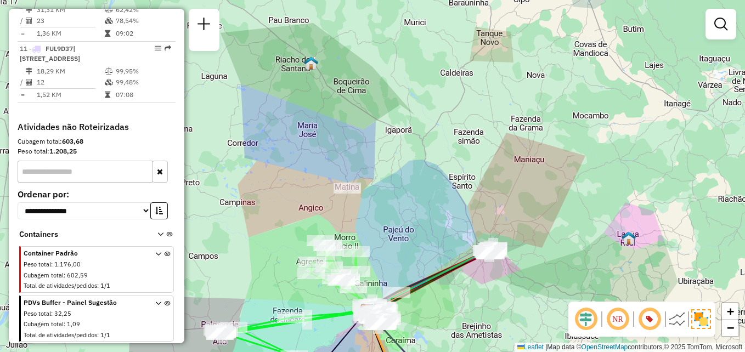
click at [695, 320] on img at bounding box center [701, 319] width 20 height 20
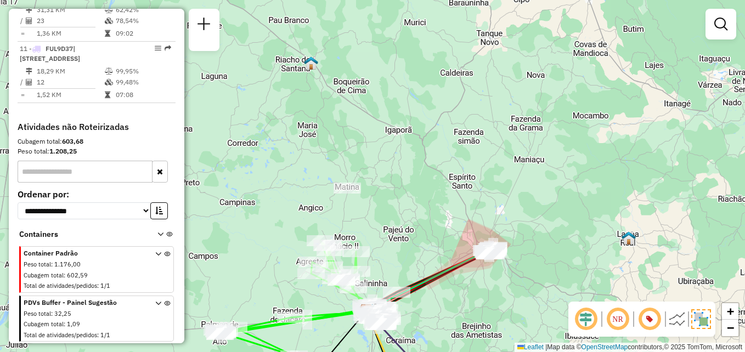
click at [710, 322] on img at bounding box center [701, 319] width 20 height 20
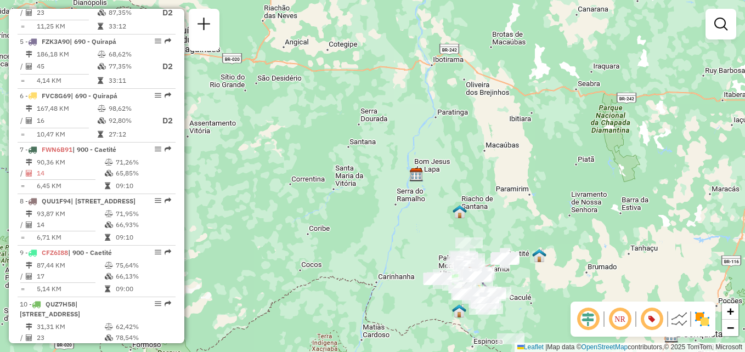
scroll to position [629, 0]
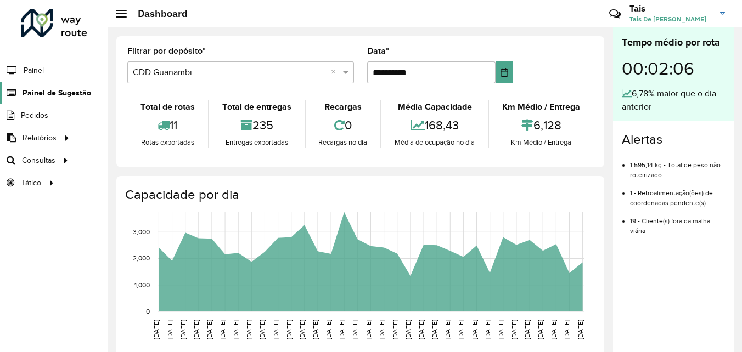
click at [63, 92] on span "Painel de Sugestão" at bounding box center [56, 93] width 69 height 12
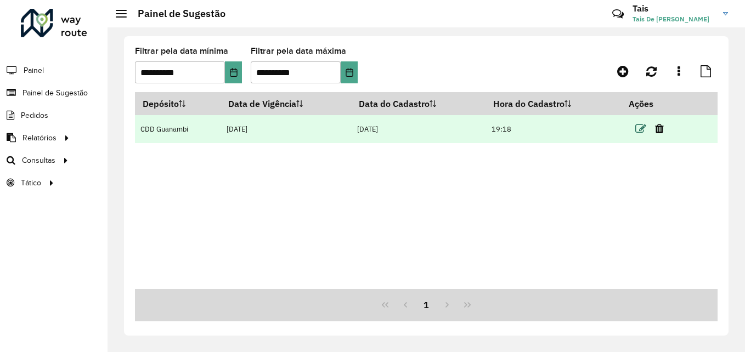
click at [641, 132] on icon at bounding box center [640, 128] width 11 height 11
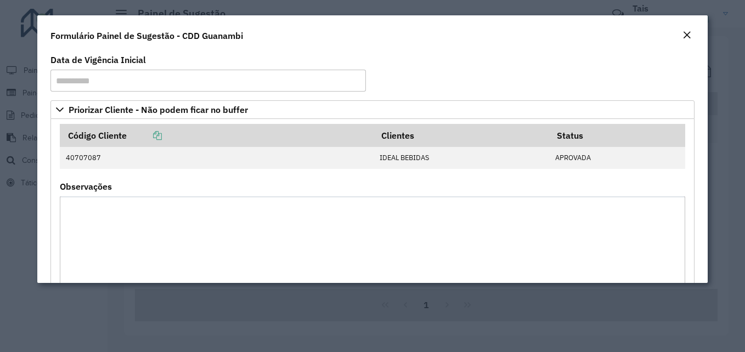
click at [686, 32] on em "Close" at bounding box center [687, 35] width 9 height 9
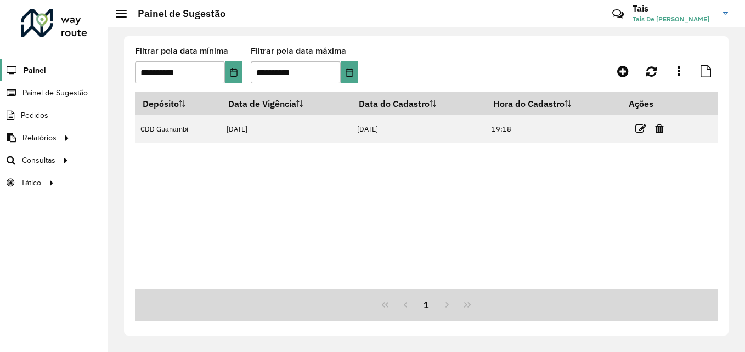
click at [41, 60] on link "Painel" at bounding box center [23, 70] width 46 height 22
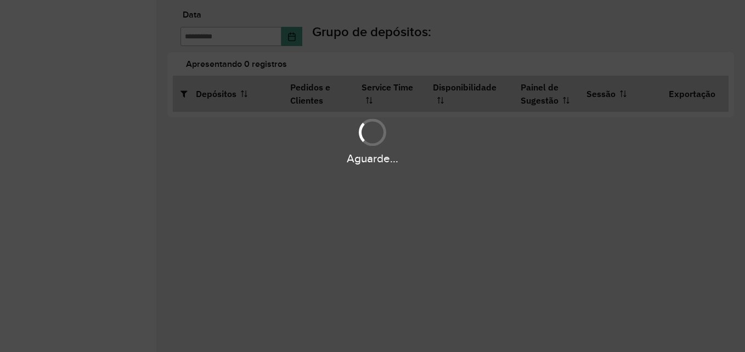
type input "**********"
